Goal: Check status: Check status

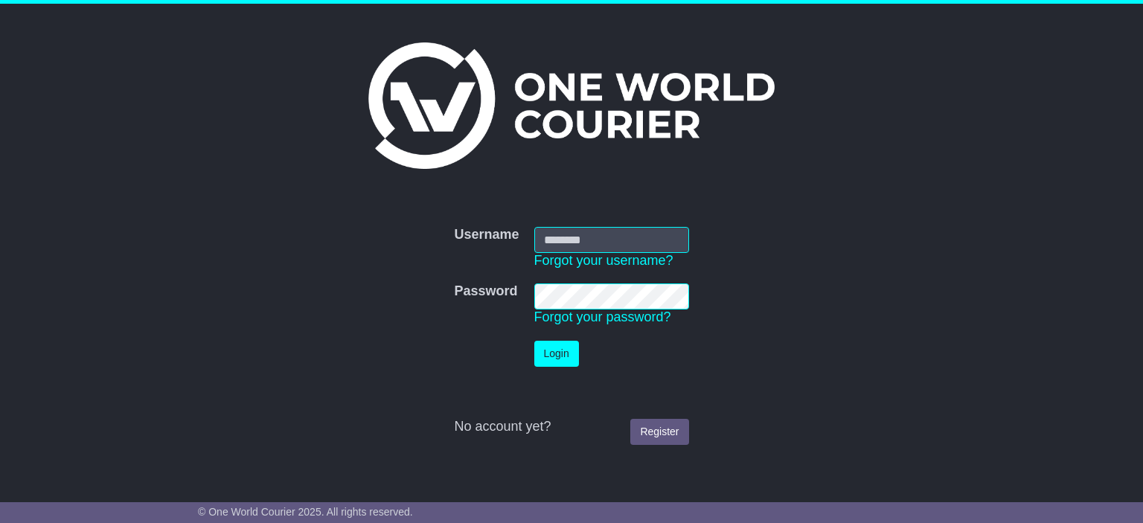
type input "**********"
click at [545, 345] on button "Login" at bounding box center [556, 354] width 45 height 26
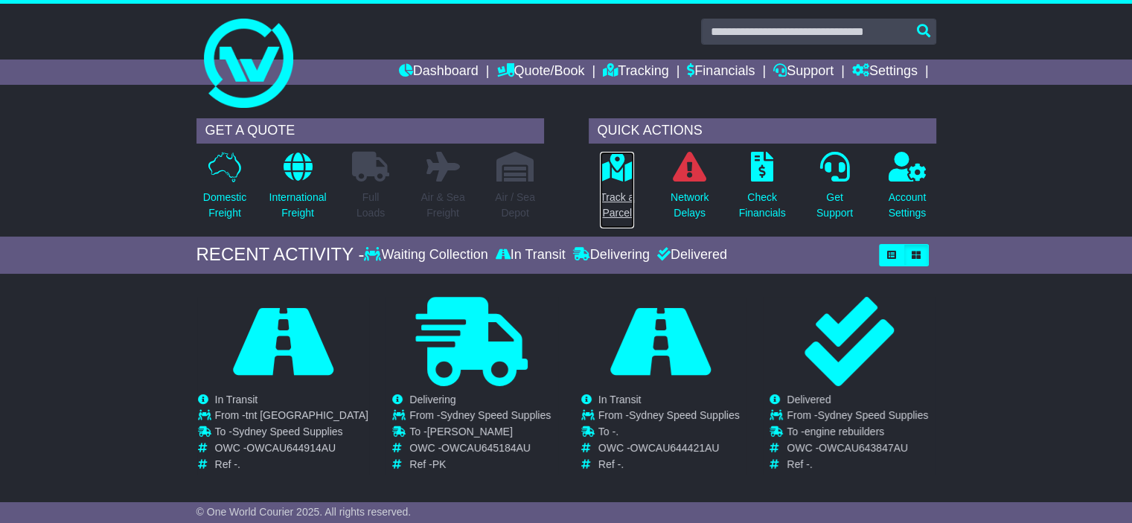
click at [612, 205] on p "Track a Parcel" at bounding box center [617, 205] width 34 height 31
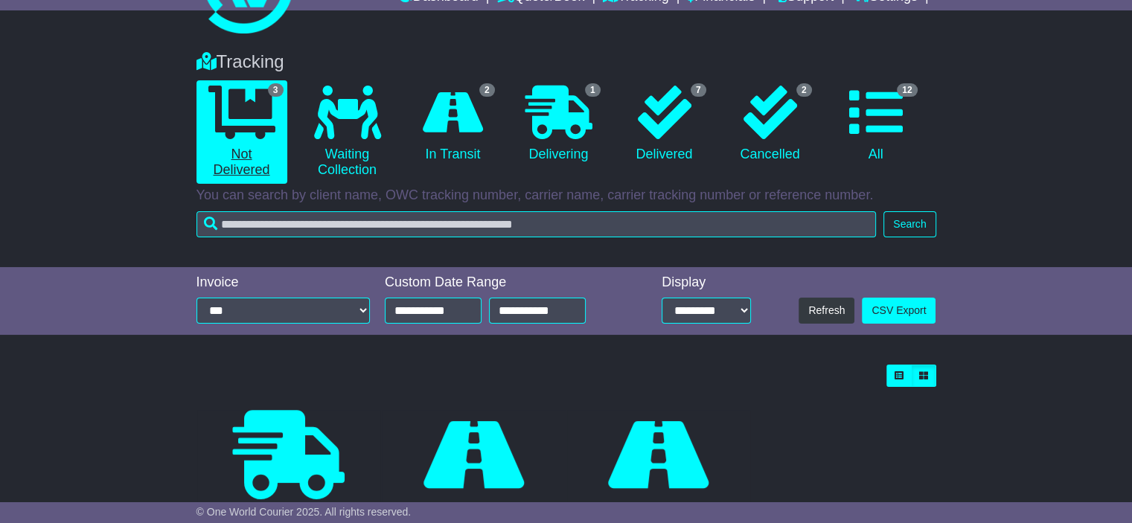
scroll to position [199, 0]
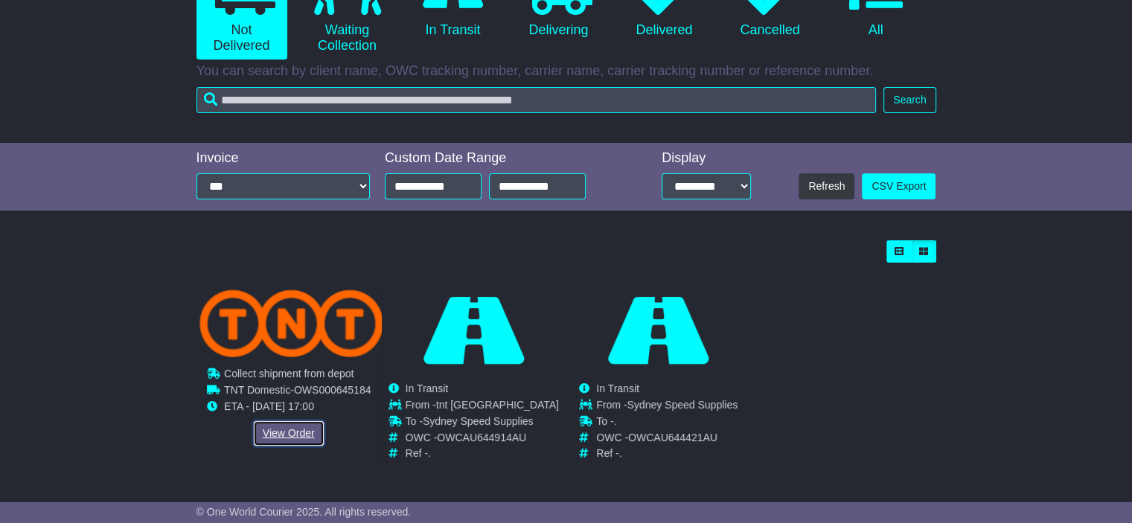
click at [269, 425] on link "View Order" at bounding box center [288, 433] width 71 height 26
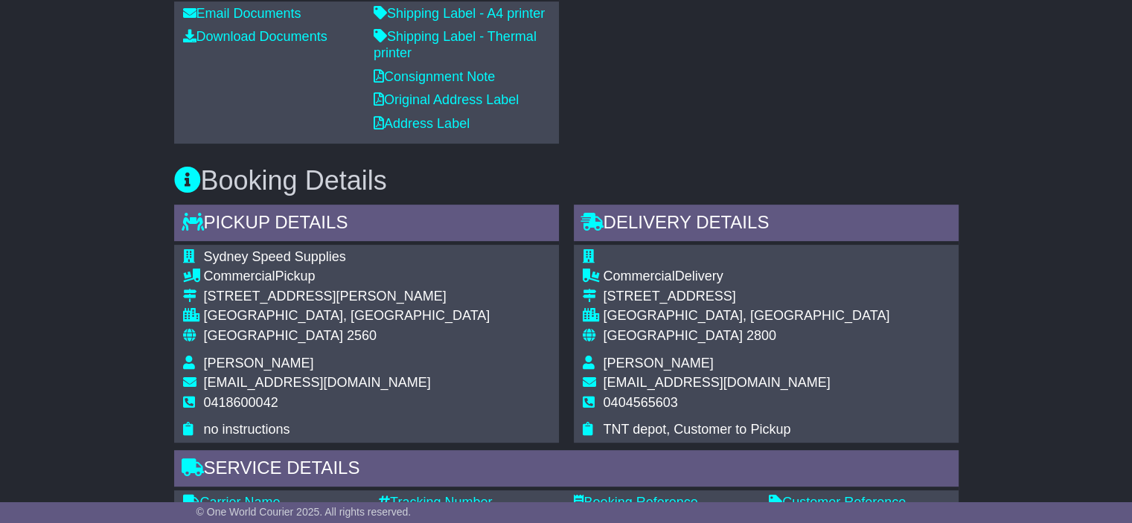
scroll to position [298, 0]
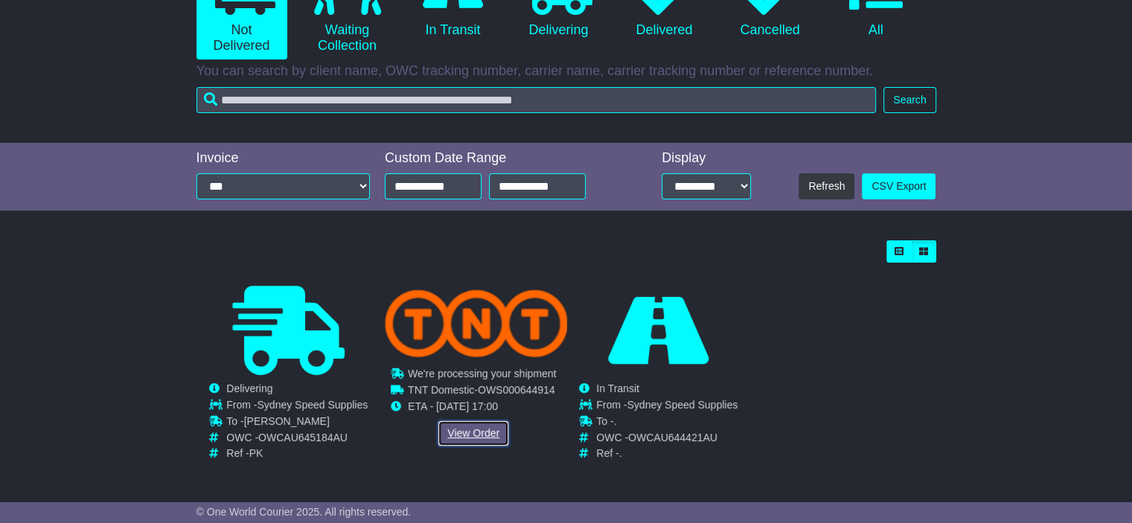
click at [464, 428] on link "View Order" at bounding box center [473, 433] width 71 height 26
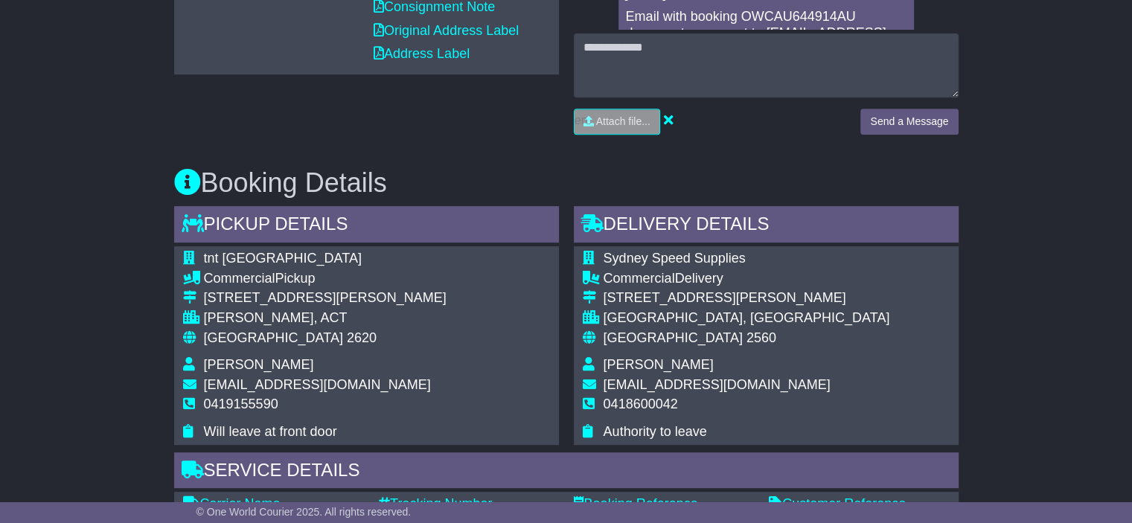
scroll to position [74, 0]
